Goal: Information Seeking & Learning: Learn about a topic

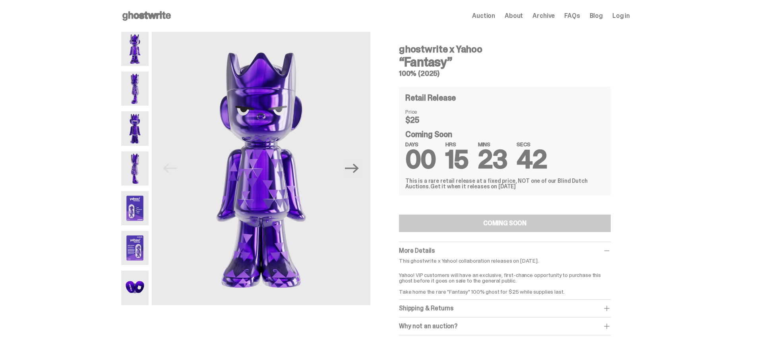
click at [133, 208] on img at bounding box center [134, 208] width 27 height 34
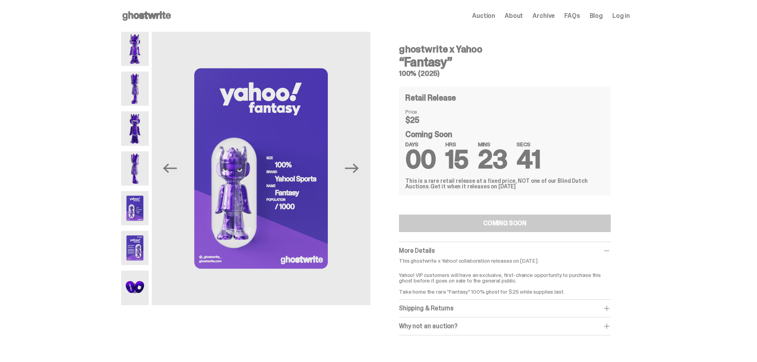
click at [135, 237] on img at bounding box center [134, 248] width 27 height 34
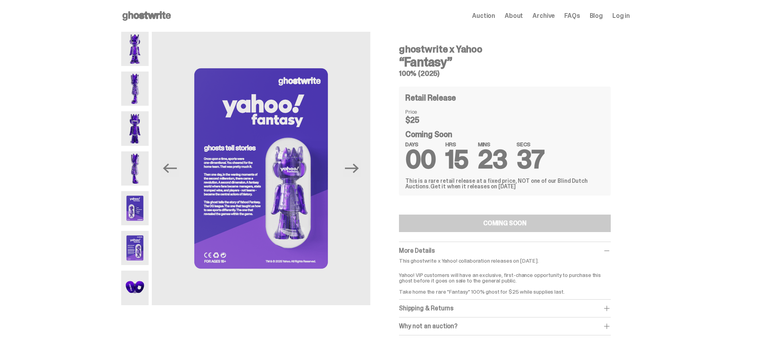
click at [140, 284] on img at bounding box center [134, 287] width 27 height 34
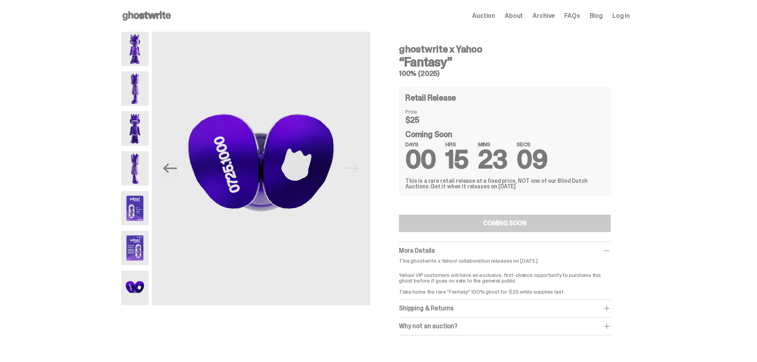
click at [606, 306] on span at bounding box center [606, 308] width 8 height 8
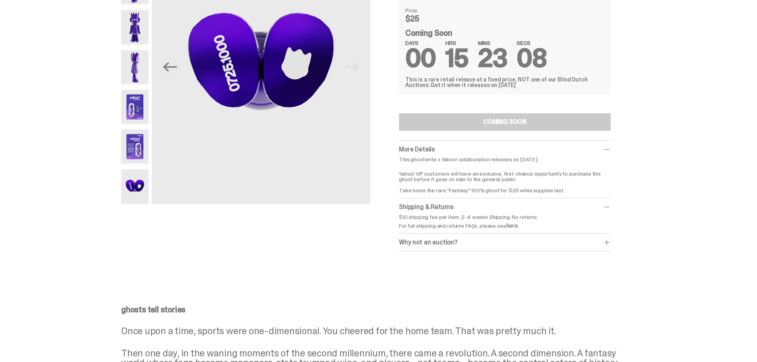
scroll to position [119, 0]
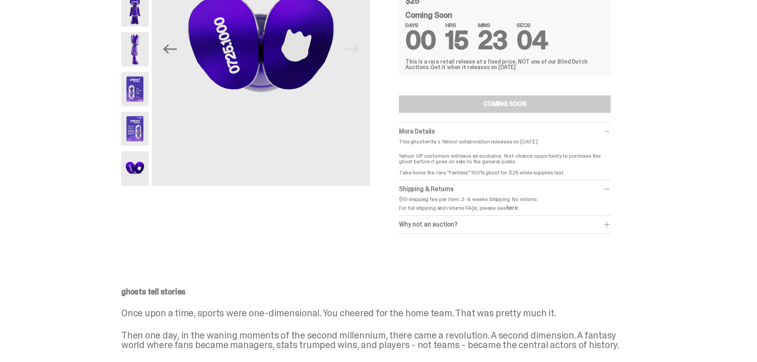
click at [607, 221] on span at bounding box center [606, 224] width 8 height 8
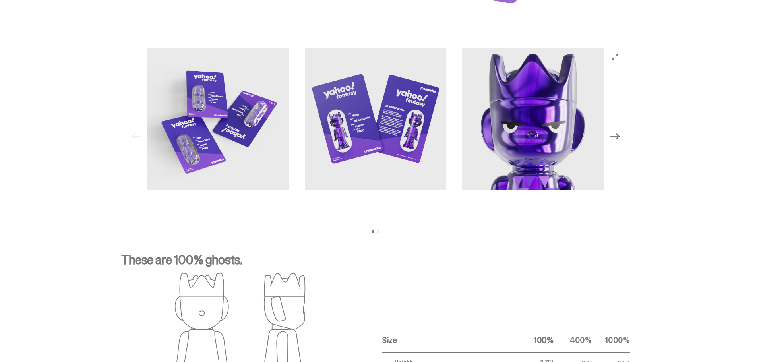
scroll to position [874, 0]
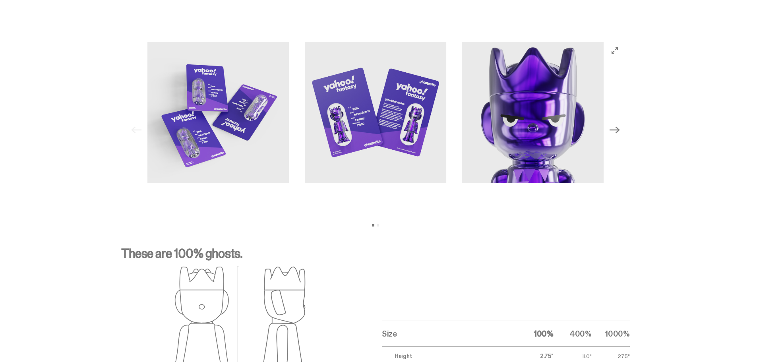
click at [611, 127] on button "Next" at bounding box center [614, 129] width 17 height 17
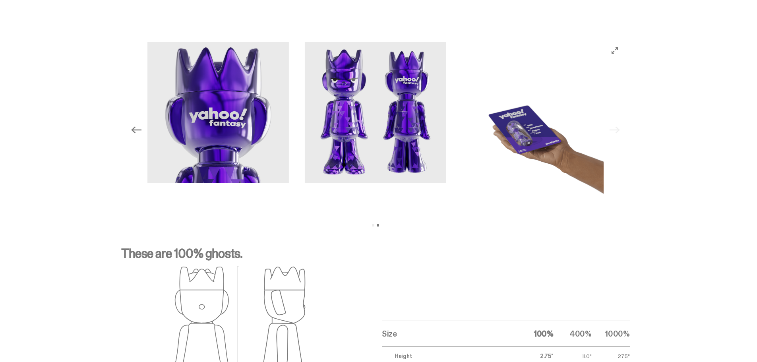
click at [611, 127] on div "Previous Next View slide 1 View slide 2" at bounding box center [375, 130] width 496 height 177
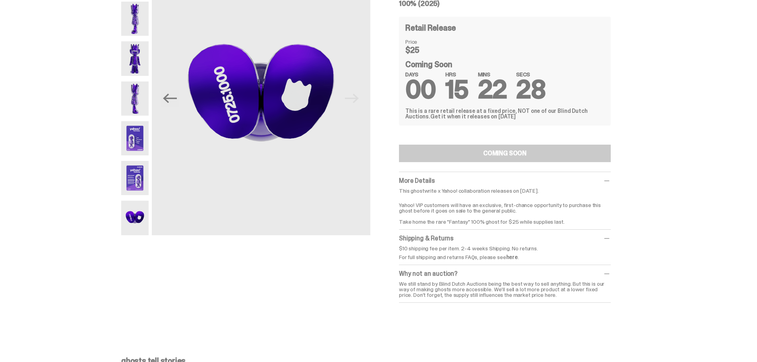
scroll to position [0, 0]
